Goal: Information Seeking & Learning: Check status

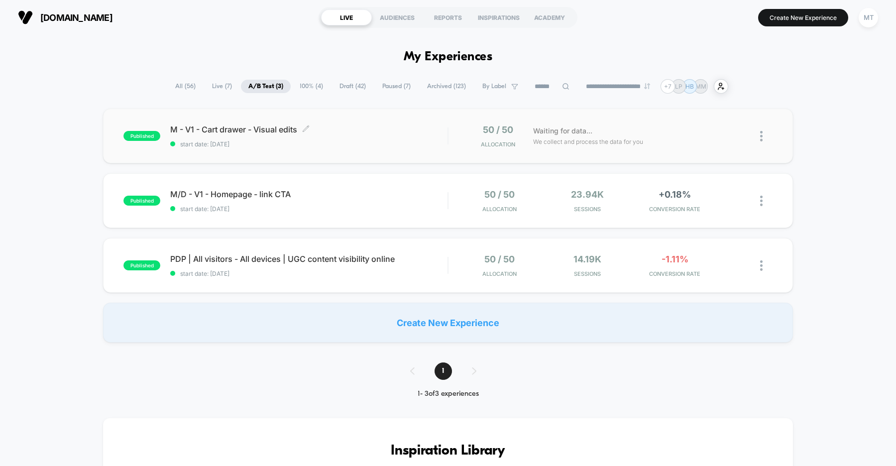
click at [342, 135] on div "M - V1 - Cart drawer - Visual edits Click to edit experience details Click to e…" at bounding box center [308, 135] width 277 height 23
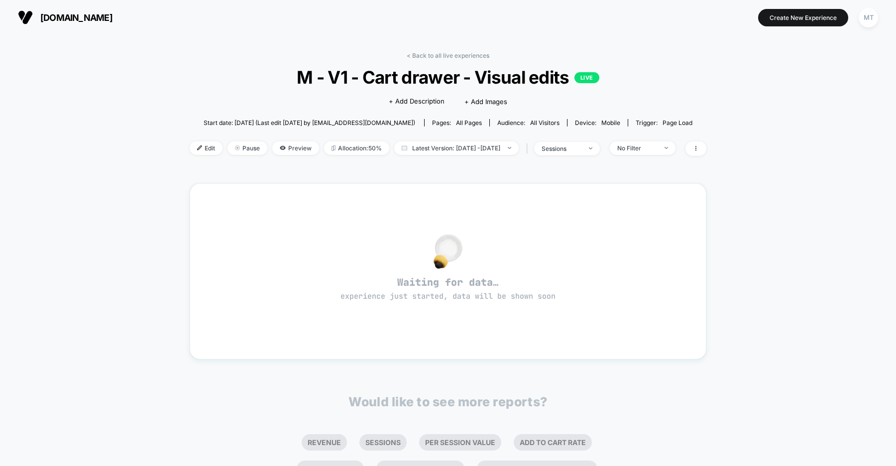
click at [87, 18] on span "[DOMAIN_NAME]" at bounding box center [76, 17] width 72 height 10
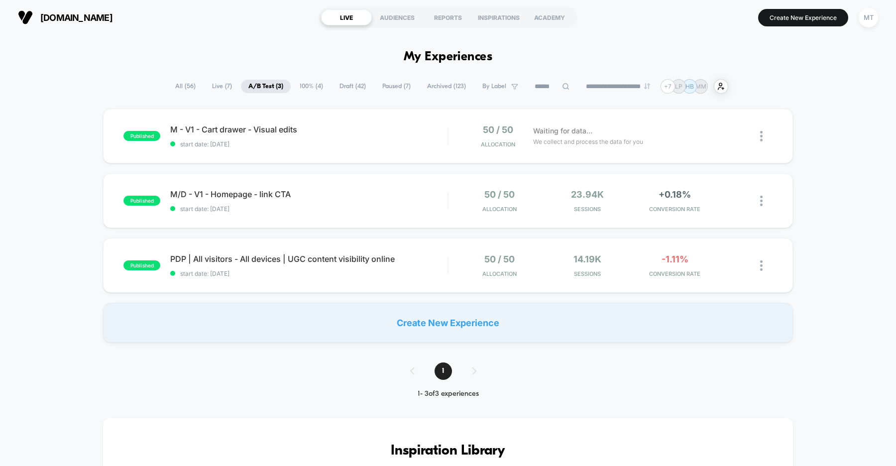
click at [57, 183] on div "published M - V1 - Cart drawer - Visual edits start date: 8/25/2025 50 / 50 All…" at bounding box center [448, 226] width 896 height 234
click at [429, 137] on div "M - V1 - Cart drawer - Visual edits Click to edit experience details Click to e…" at bounding box center [308, 135] width 277 height 23
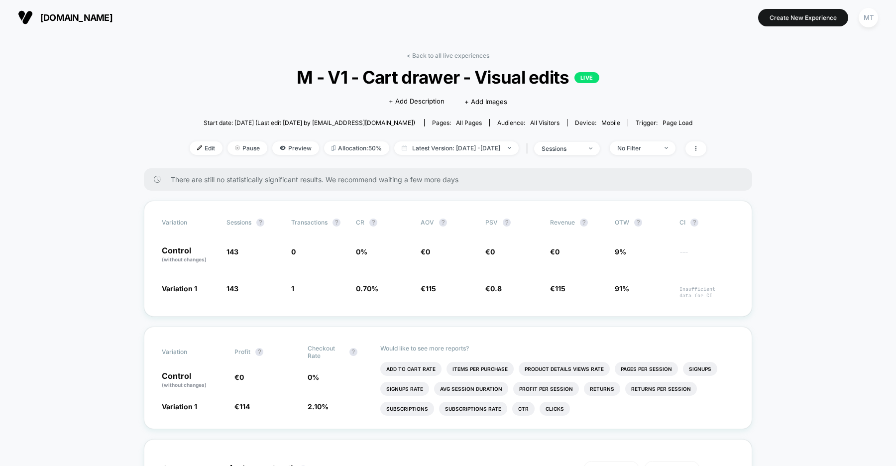
click at [112, 20] on span "organicbasics.com" at bounding box center [76, 17] width 72 height 10
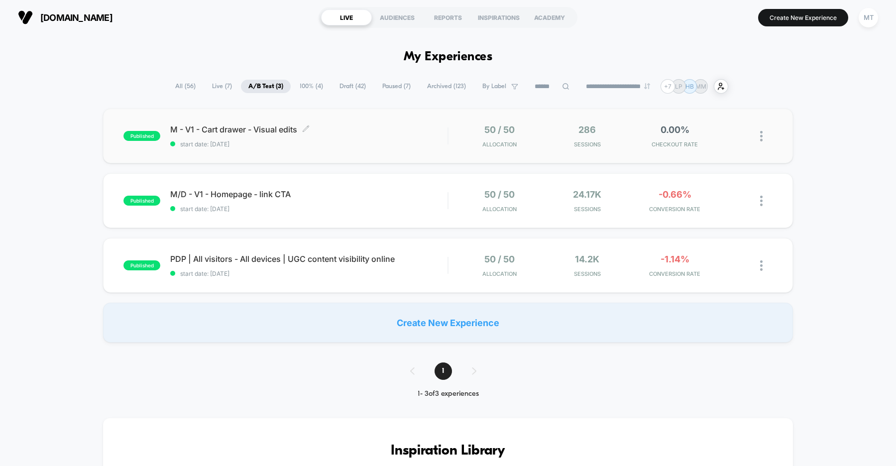
click at [379, 125] on span "M - V1 - Cart drawer - Visual edits Click to edit experience details" at bounding box center [308, 129] width 277 height 10
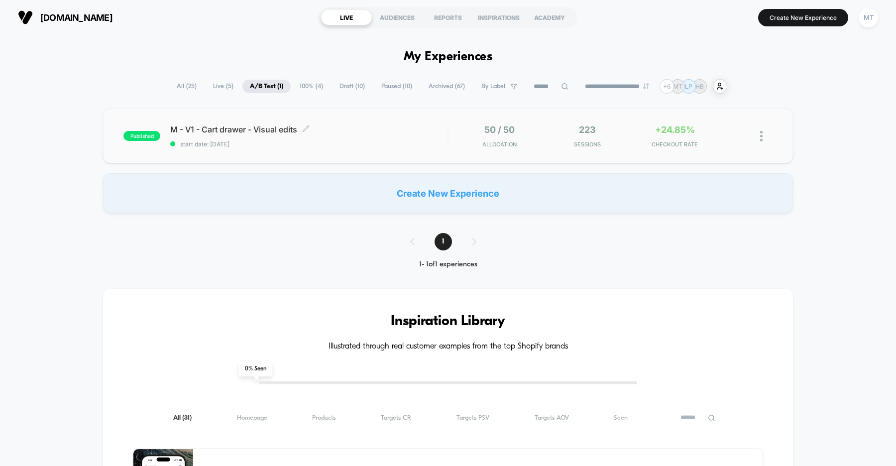
click at [398, 142] on span "start date: 8/25/2025" at bounding box center [308, 143] width 277 height 7
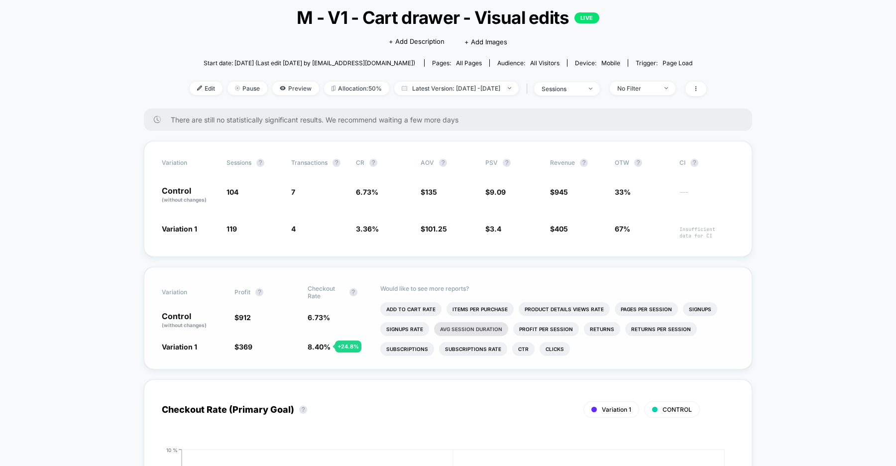
scroll to position [99, 0]
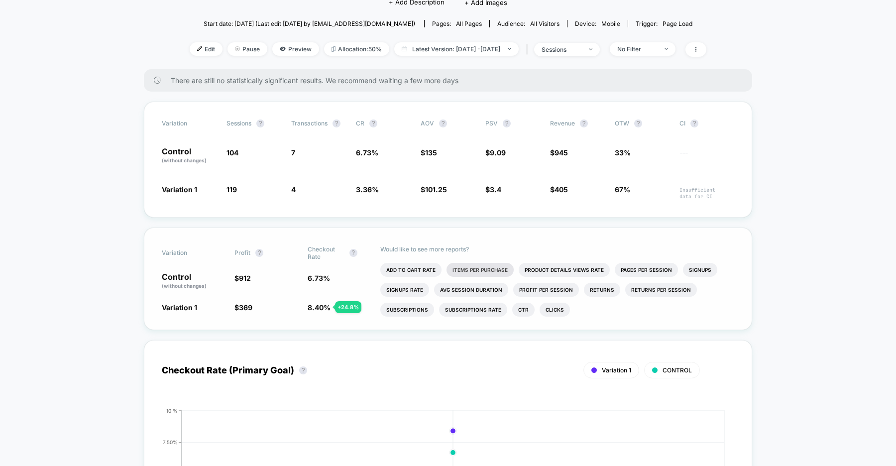
click at [487, 266] on li "Items Per Purchase" at bounding box center [480, 270] width 67 height 14
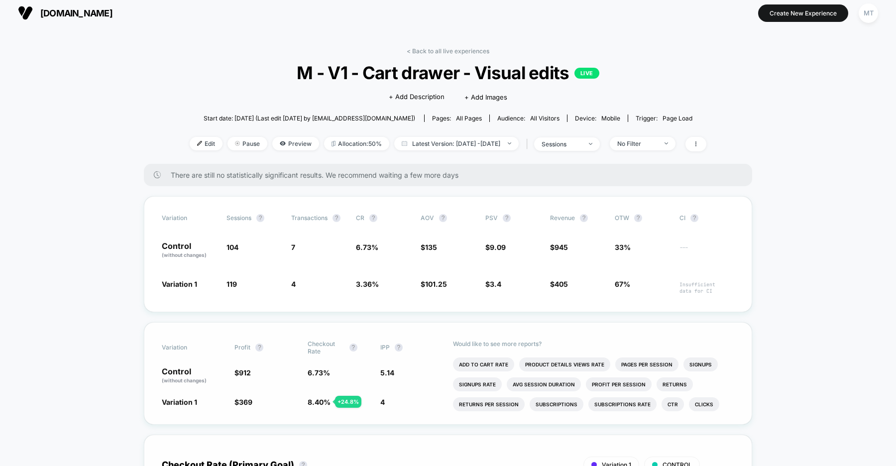
scroll to position [0, 0]
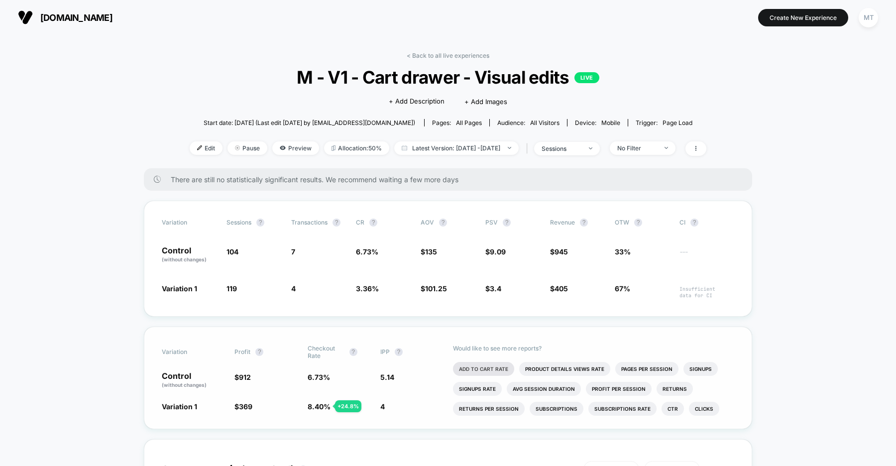
click at [495, 365] on li "Add To Cart Rate" at bounding box center [483, 369] width 61 height 14
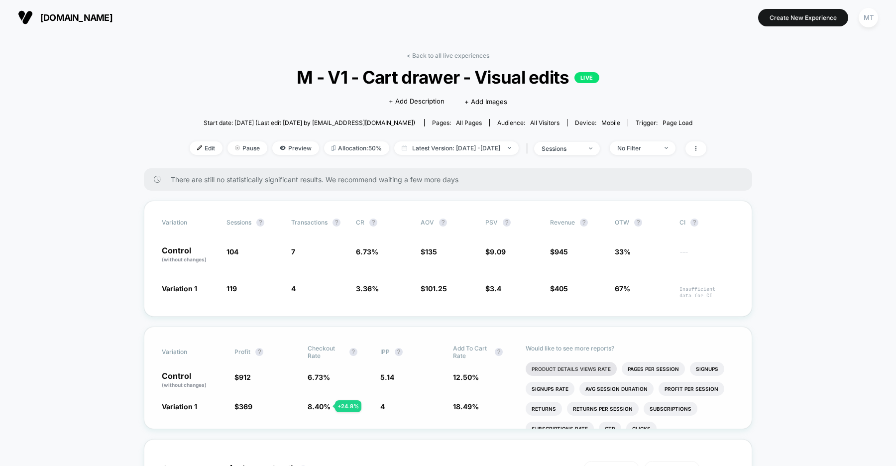
click at [561, 369] on li "Product Details Views Rate" at bounding box center [571, 369] width 91 height 14
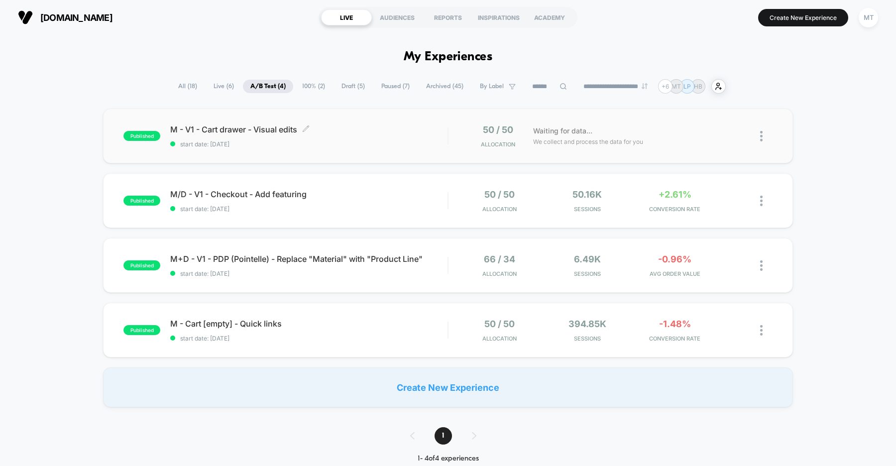
click at [348, 135] on div "M - V1 - Cart drawer - Visual edits Click to edit experience details Click to e…" at bounding box center [308, 135] width 277 height 23
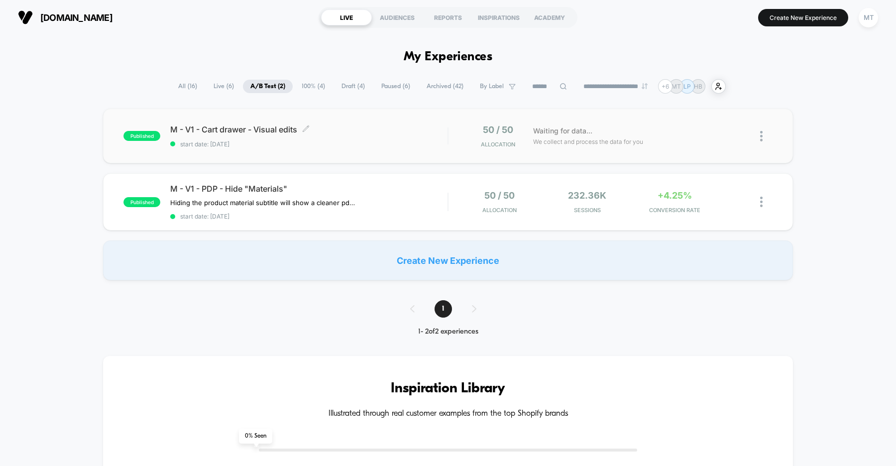
click at [366, 136] on div "M - V1 - Cart drawer - Visual edits Click to edit experience details Click to e…" at bounding box center [308, 135] width 277 height 23
